Goal: Task Accomplishment & Management: Complete application form

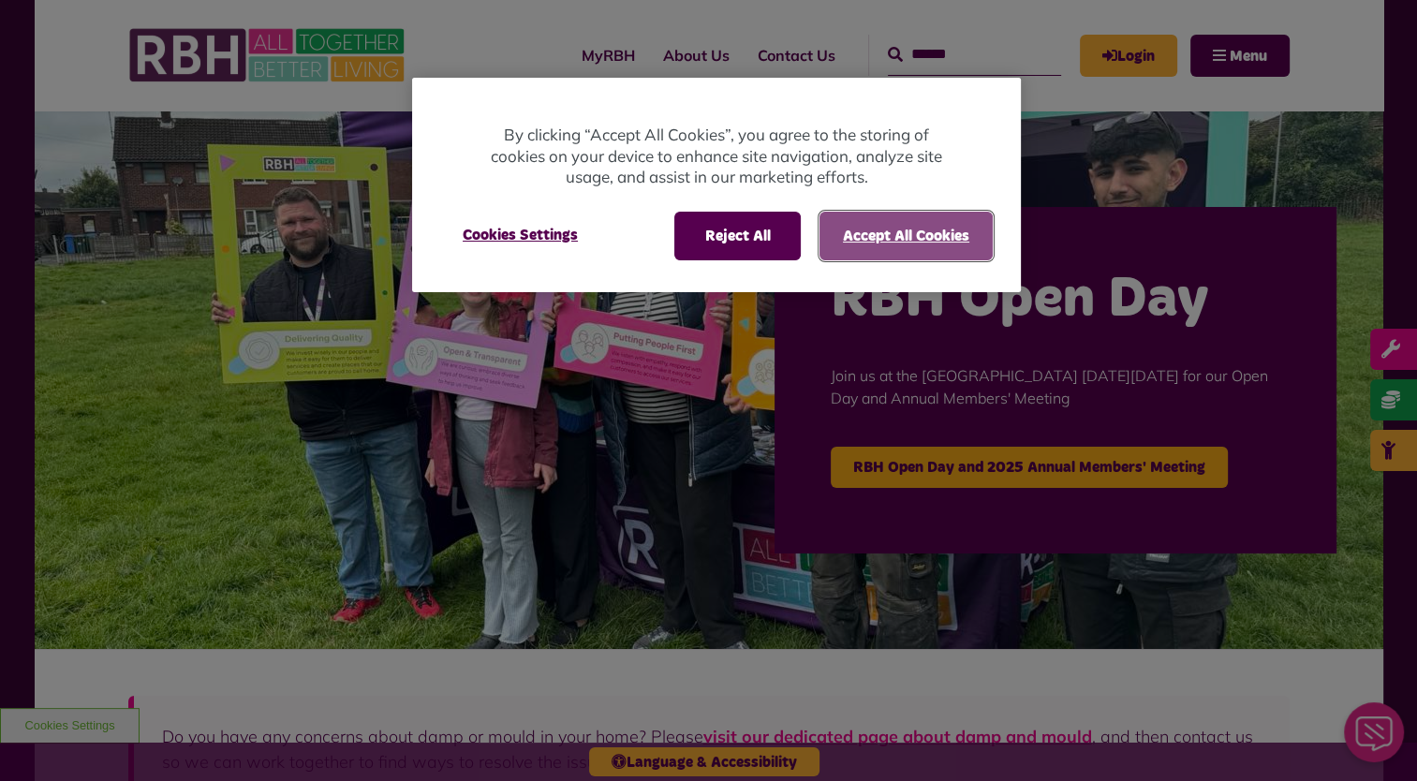
click at [880, 243] on button "Accept All Cookies" at bounding box center [906, 236] width 173 height 49
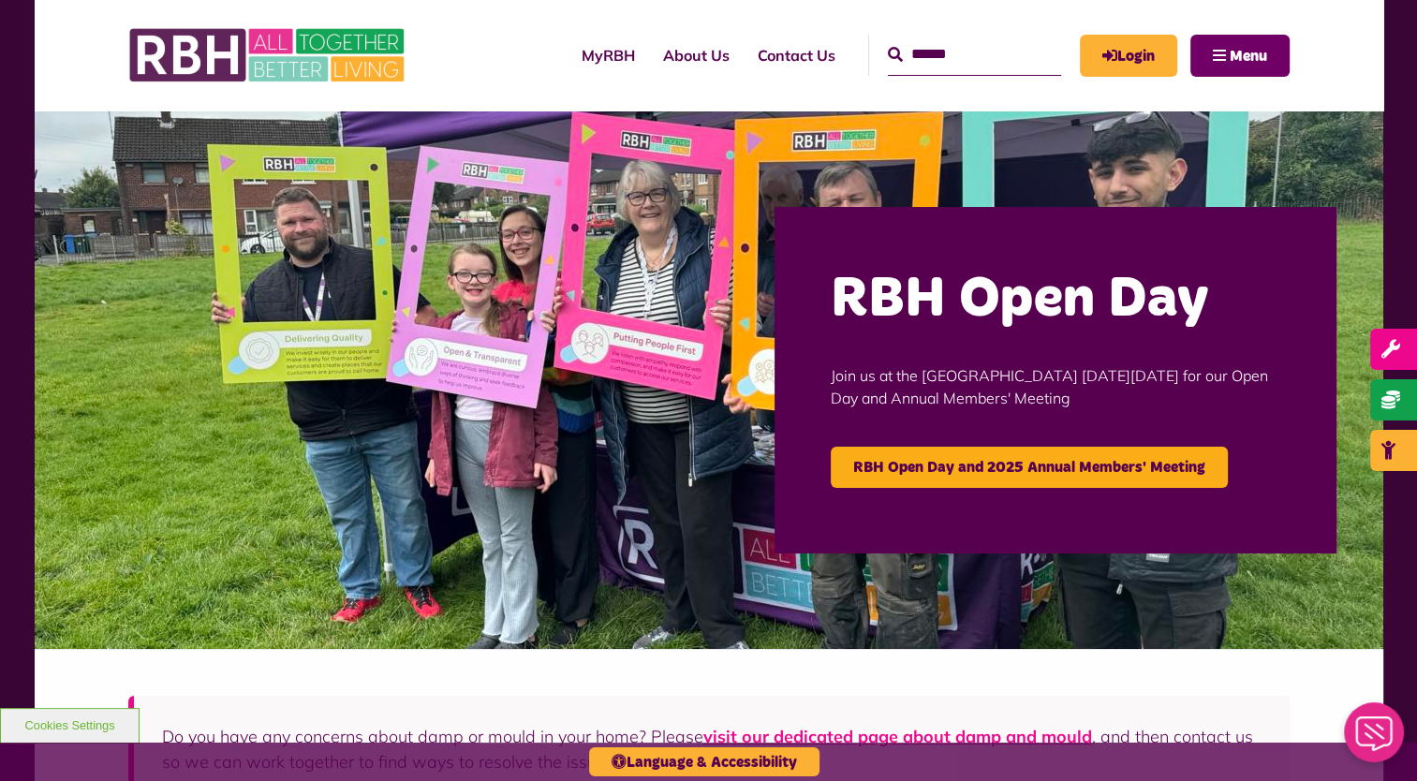
click at [1259, 49] on span "Menu" at bounding box center [1248, 56] width 37 height 15
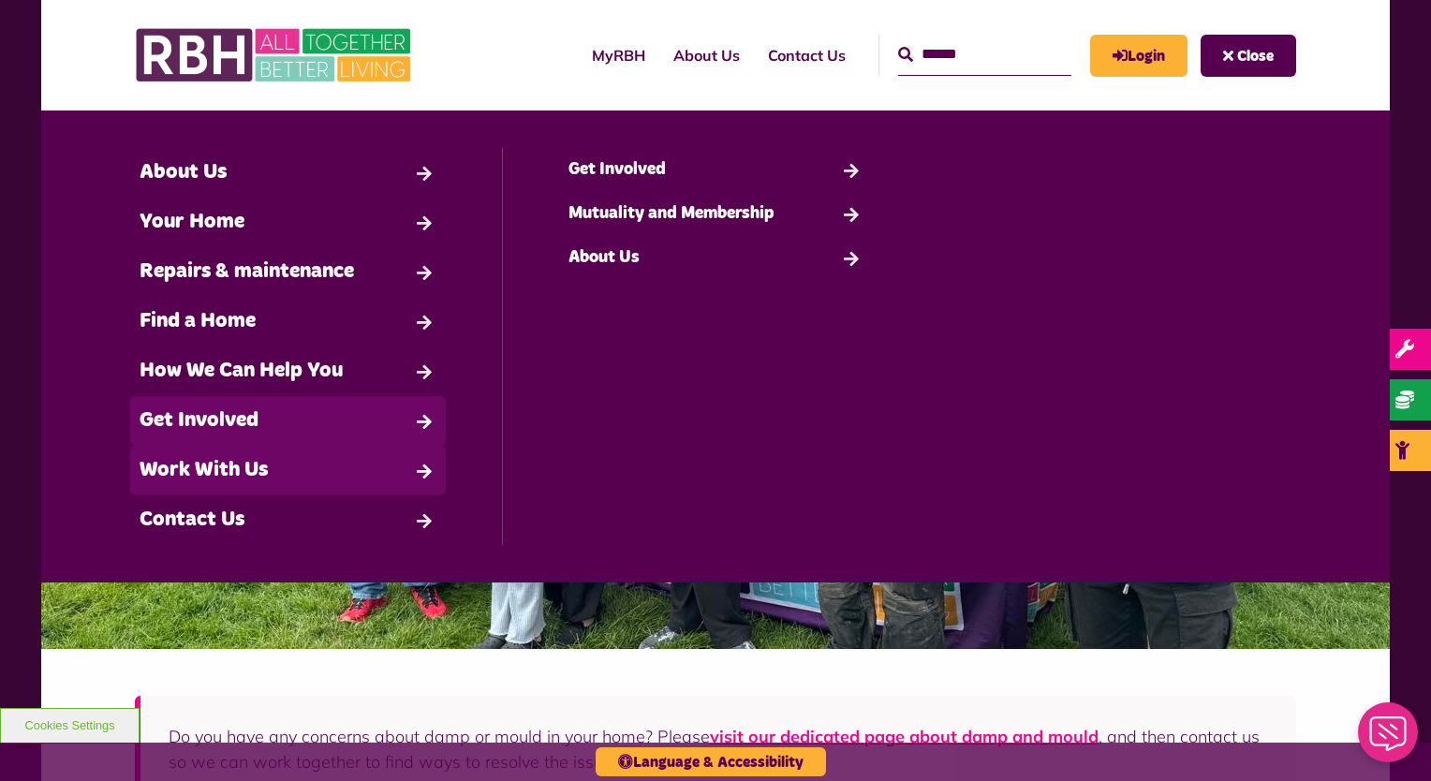
click at [296, 463] on link "Work With Us" at bounding box center [288, 471] width 316 height 50
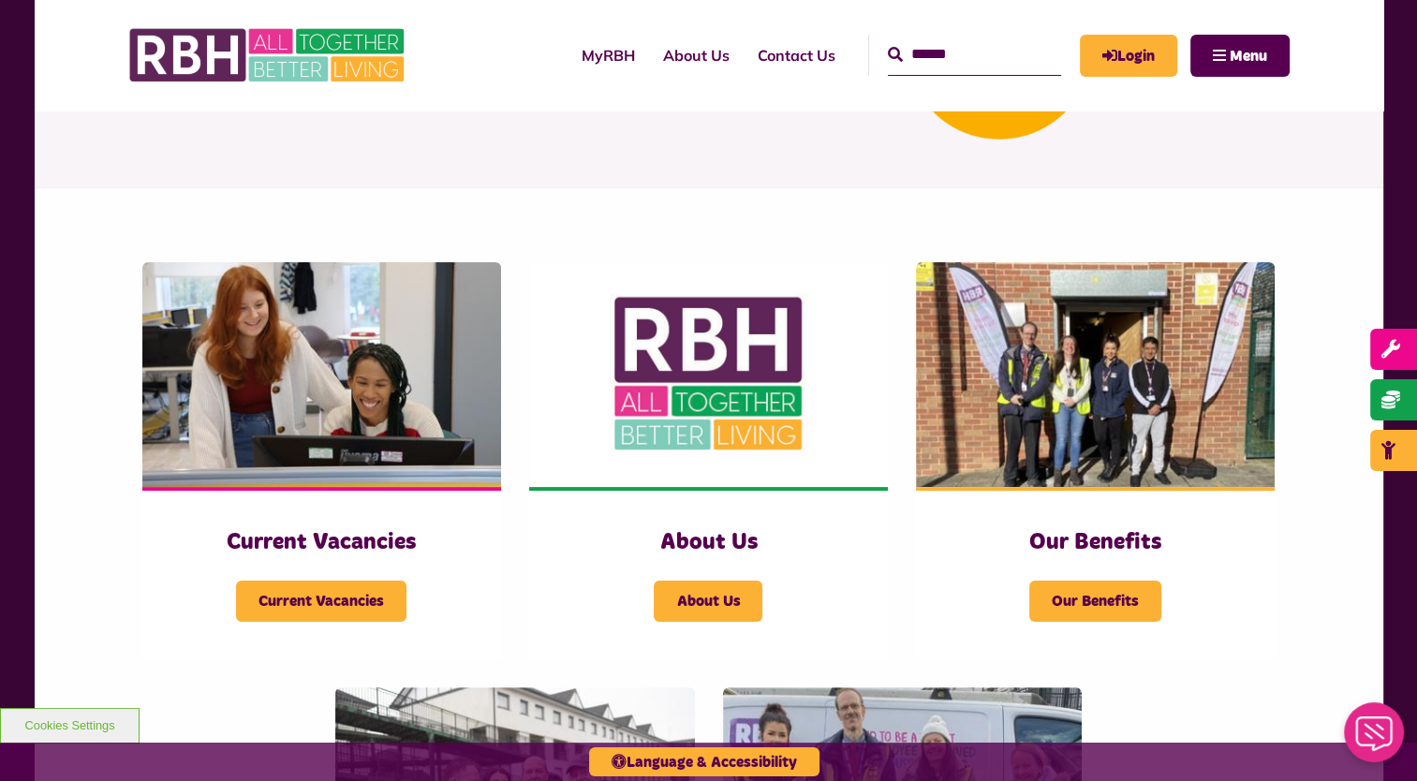
scroll to position [353, 0]
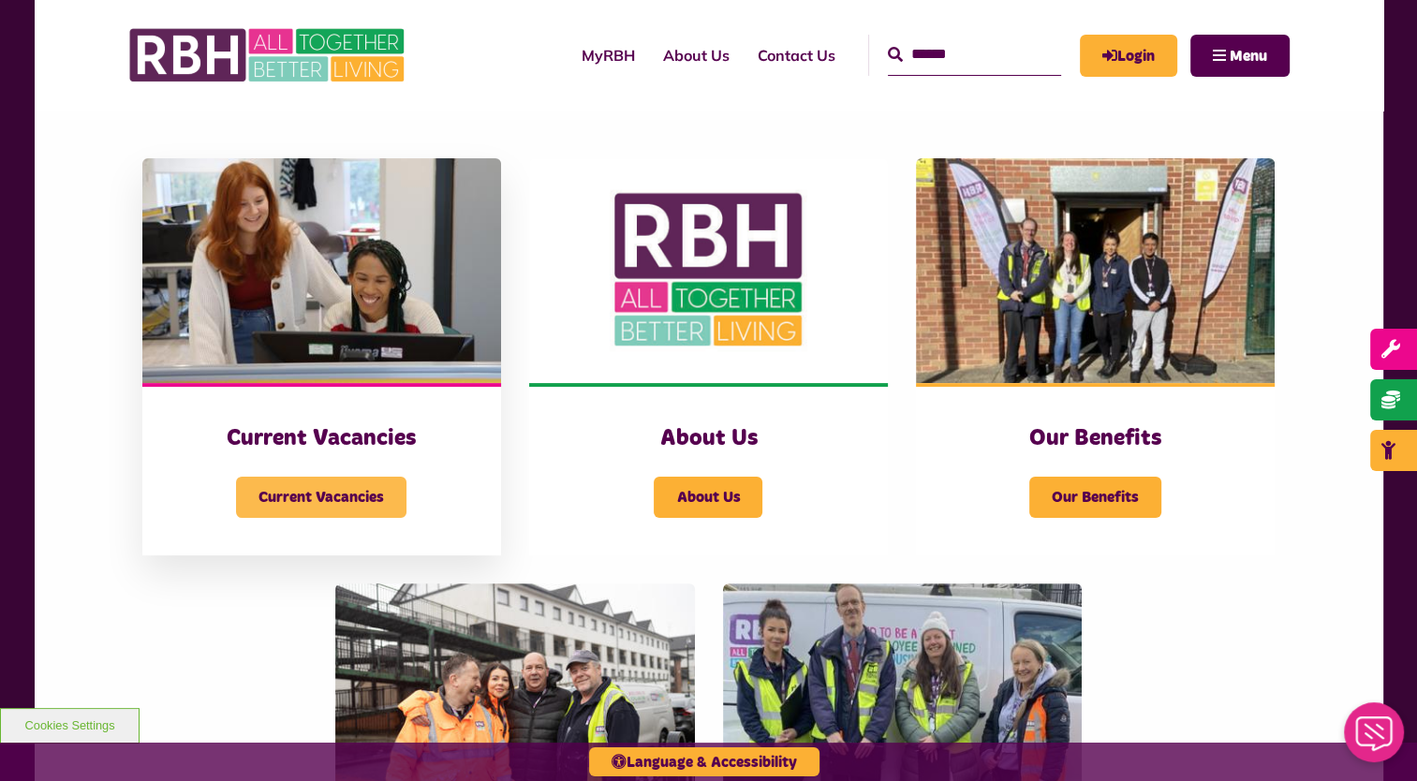
click at [369, 488] on span "Current Vacancies" at bounding box center [321, 497] width 170 height 41
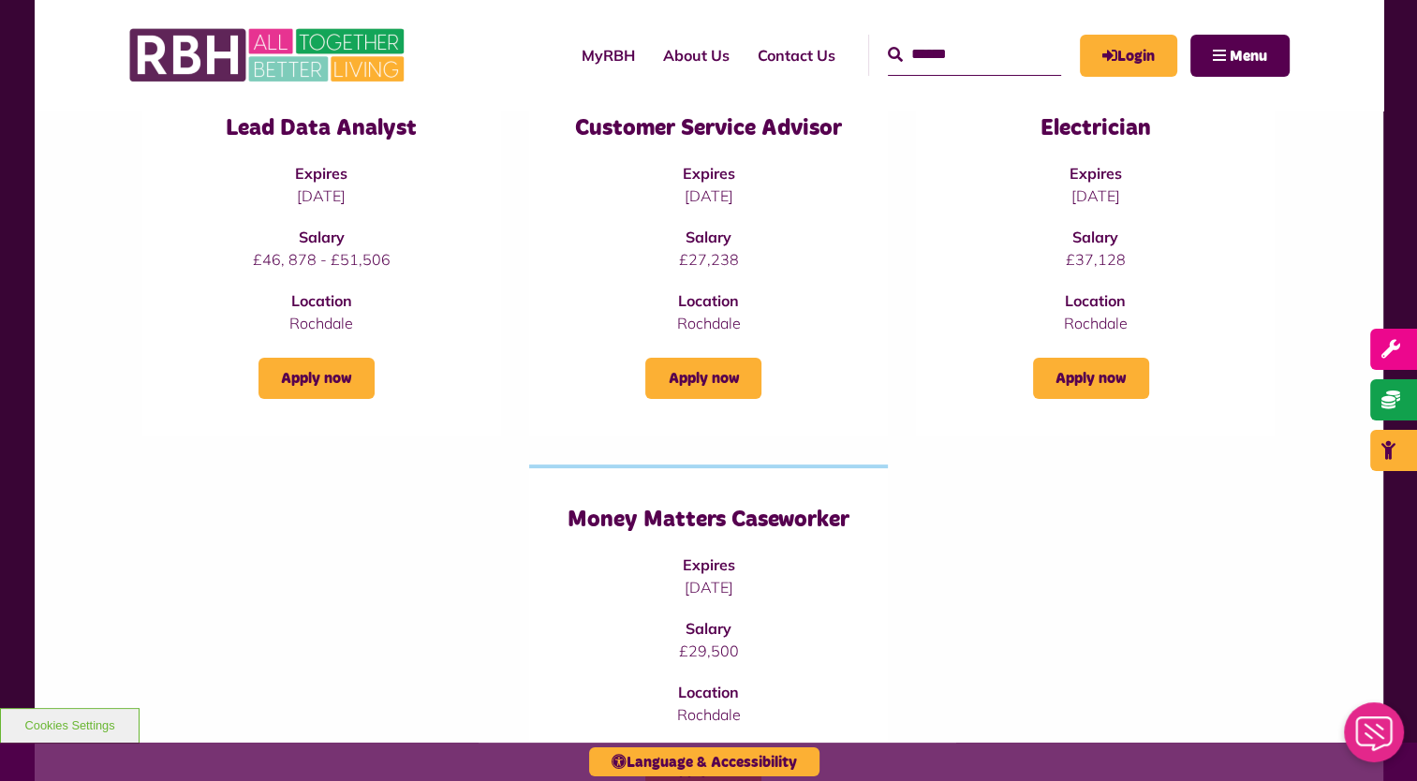
scroll to position [323, 0]
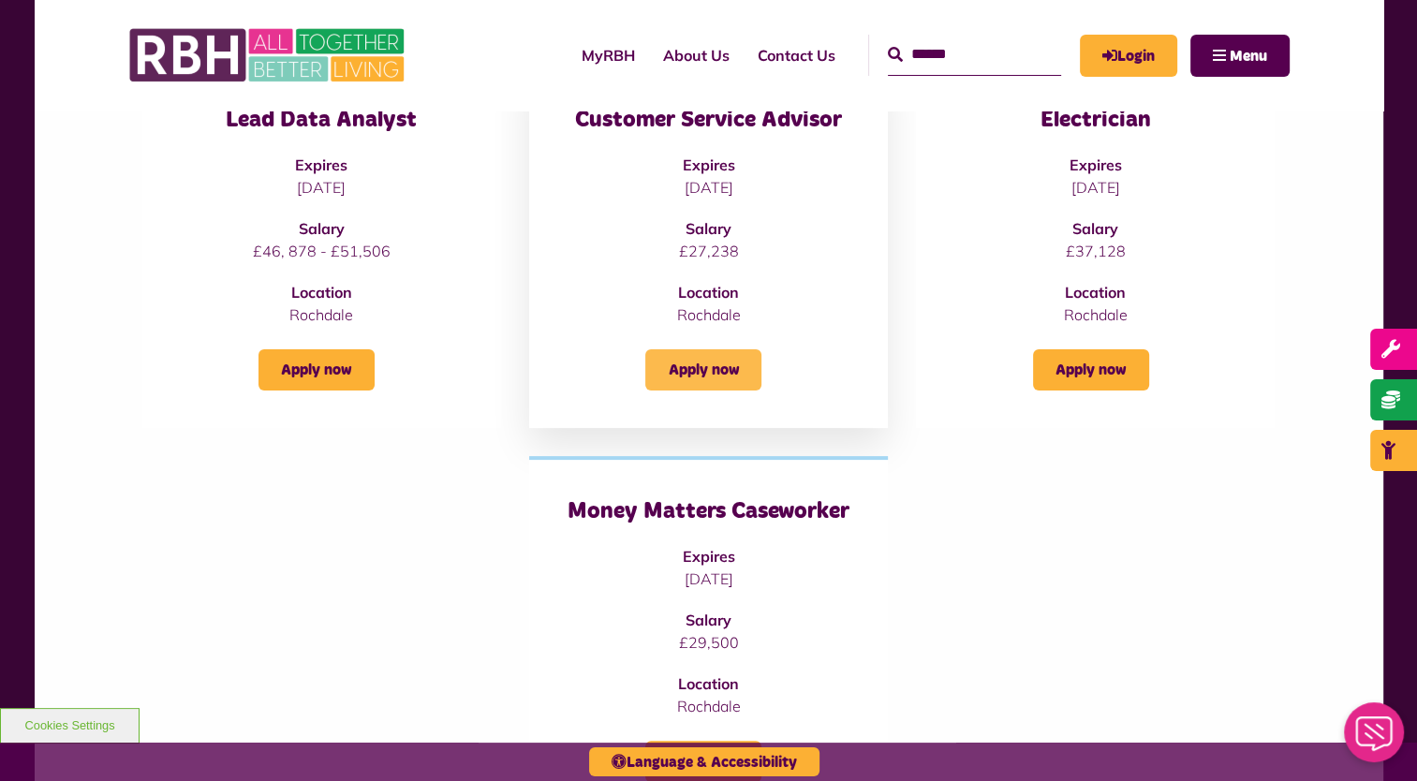
click at [721, 366] on link "Apply now" at bounding box center [703, 369] width 116 height 41
